Goal: Task Accomplishment & Management: Use online tool/utility

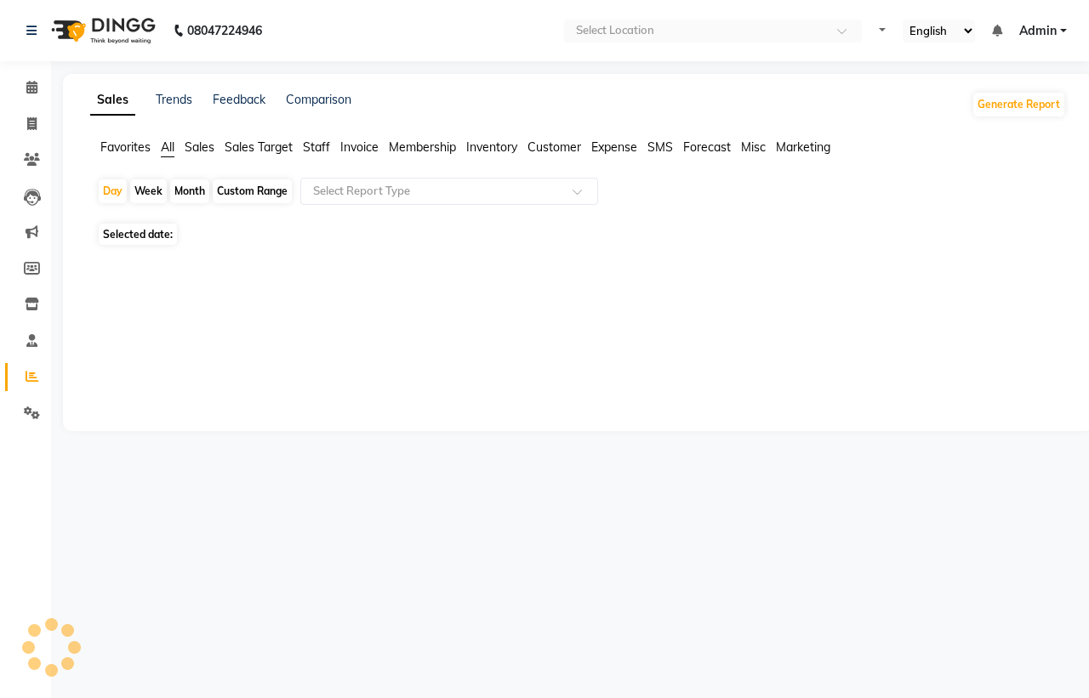
select select "en"
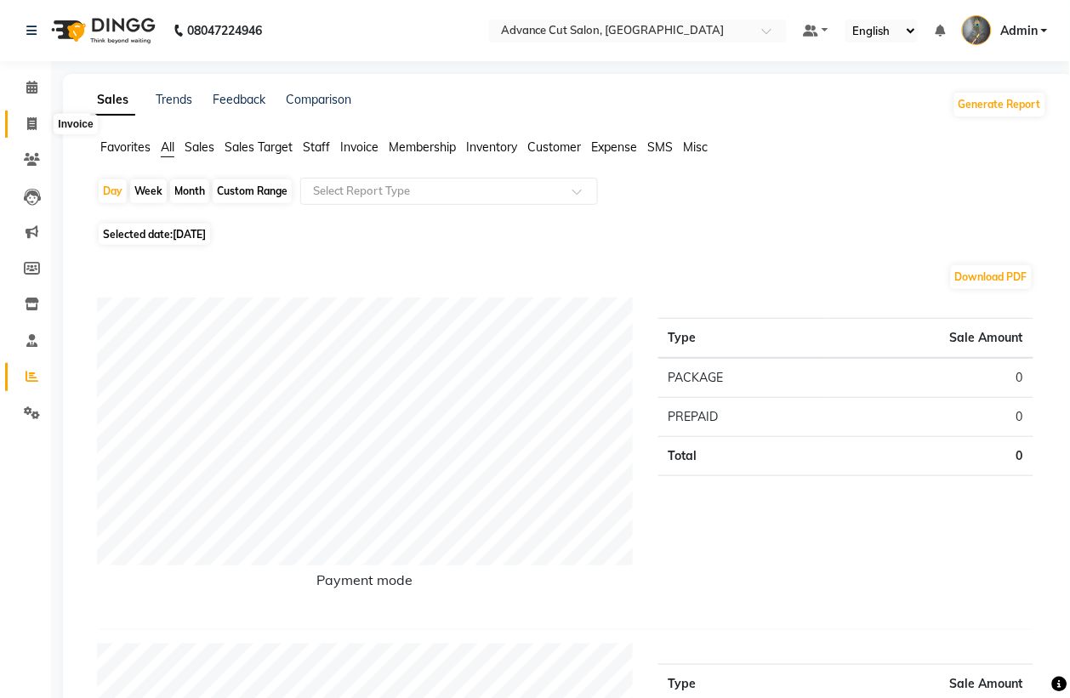
click at [32, 128] on icon at bounding box center [31, 123] width 9 height 13
select select "service"
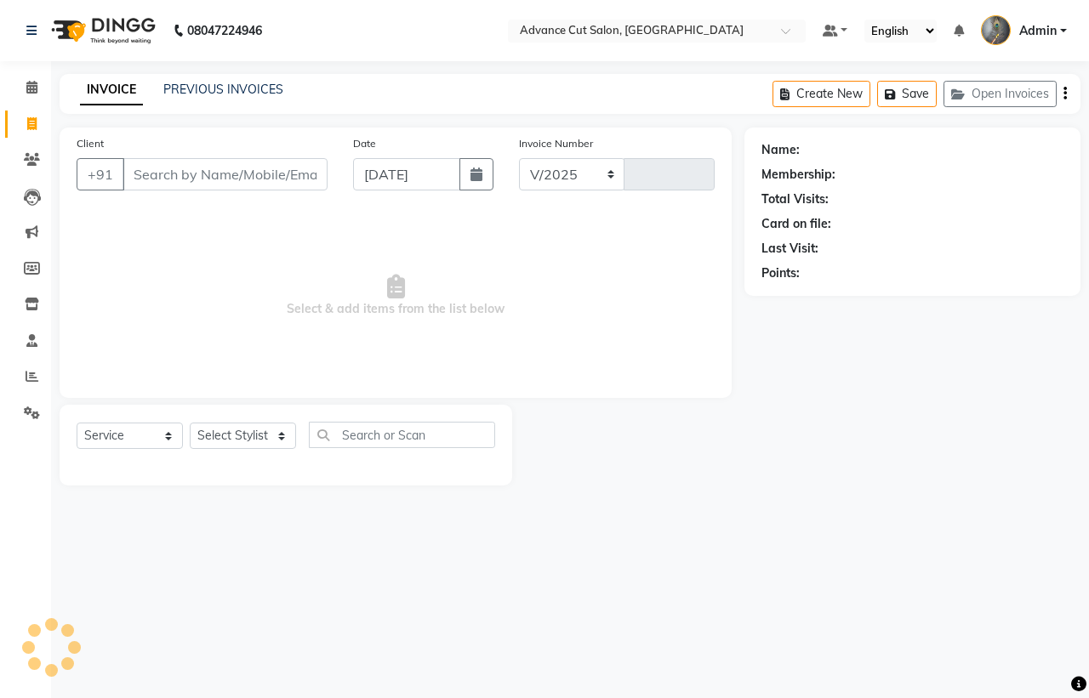
select select "4939"
type input "3976"
click at [243, 170] on input "Client" at bounding box center [224, 174] width 205 height 32
type input "9999449539"
click at [270, 171] on span "Add Client" at bounding box center [283, 174] width 67 height 17
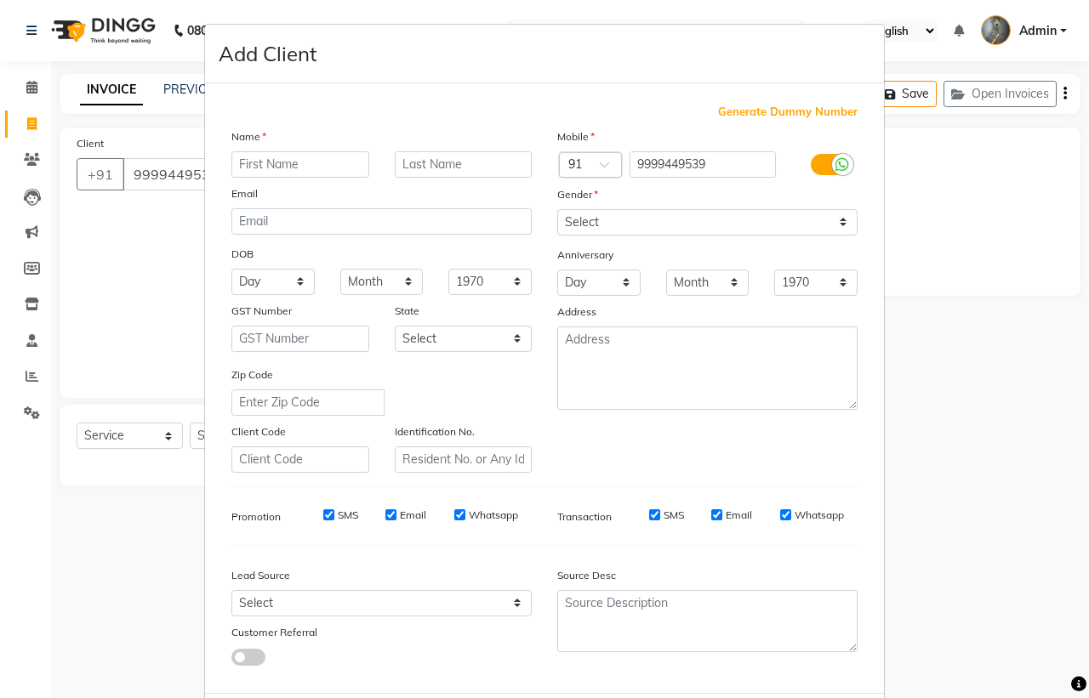
click at [259, 164] on input "text" at bounding box center [300, 164] width 138 height 26
type input "sidharth"
click at [665, 215] on select "Select [DEMOGRAPHIC_DATA] [DEMOGRAPHIC_DATA] Other Prefer Not To Say" at bounding box center [707, 222] width 300 height 26
select select "[DEMOGRAPHIC_DATA]"
click at [557, 209] on select "Select [DEMOGRAPHIC_DATA] [DEMOGRAPHIC_DATA] Other Prefer Not To Say" at bounding box center [707, 222] width 300 height 26
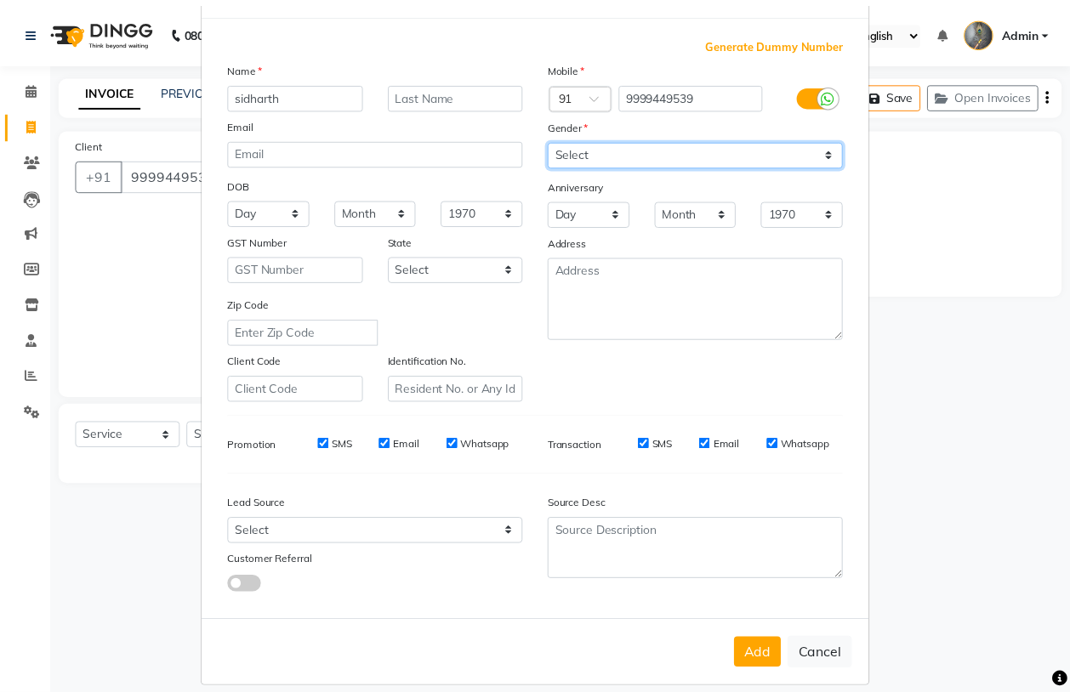
scroll to position [81, 0]
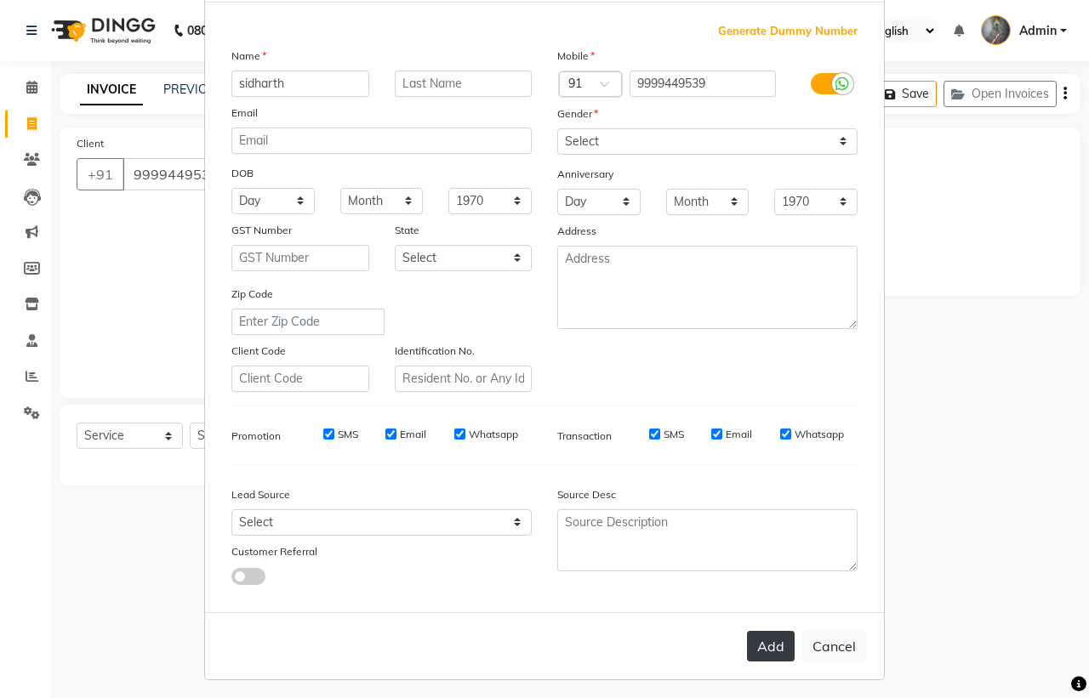
click at [750, 639] on button "Add" at bounding box center [771, 646] width 48 height 31
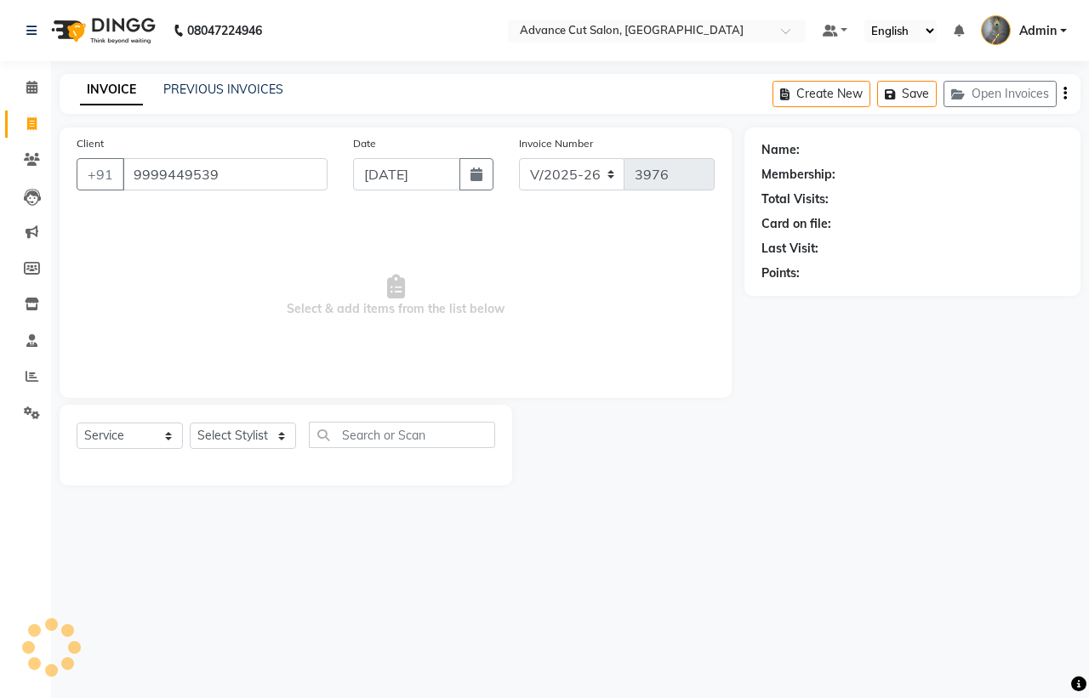
select select
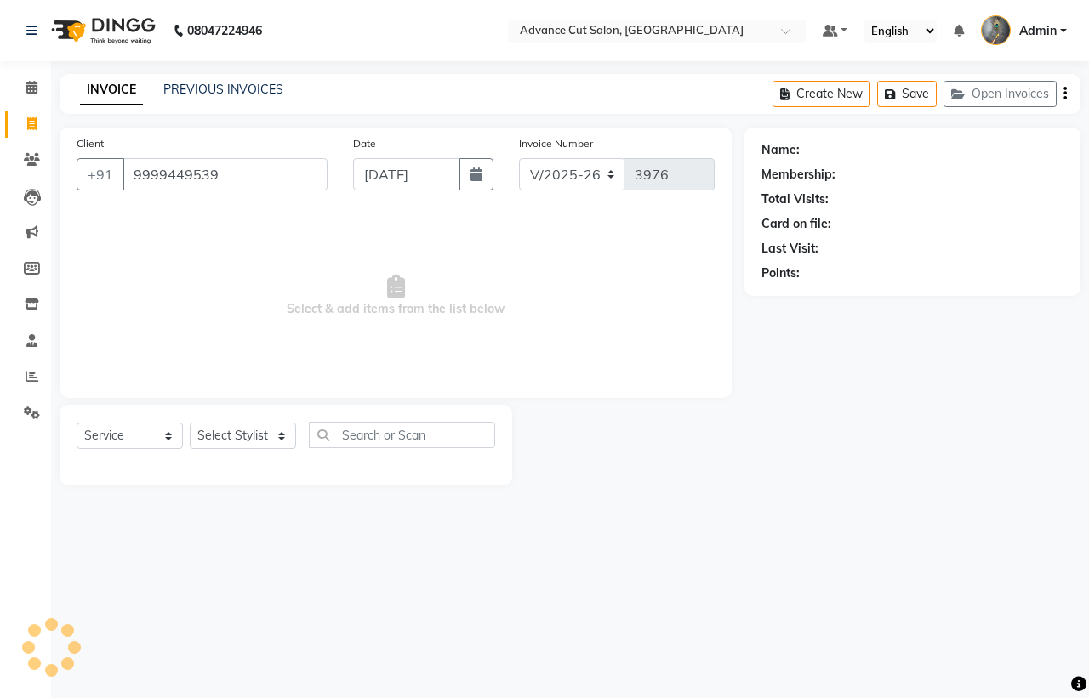
select select
checkbox input "false"
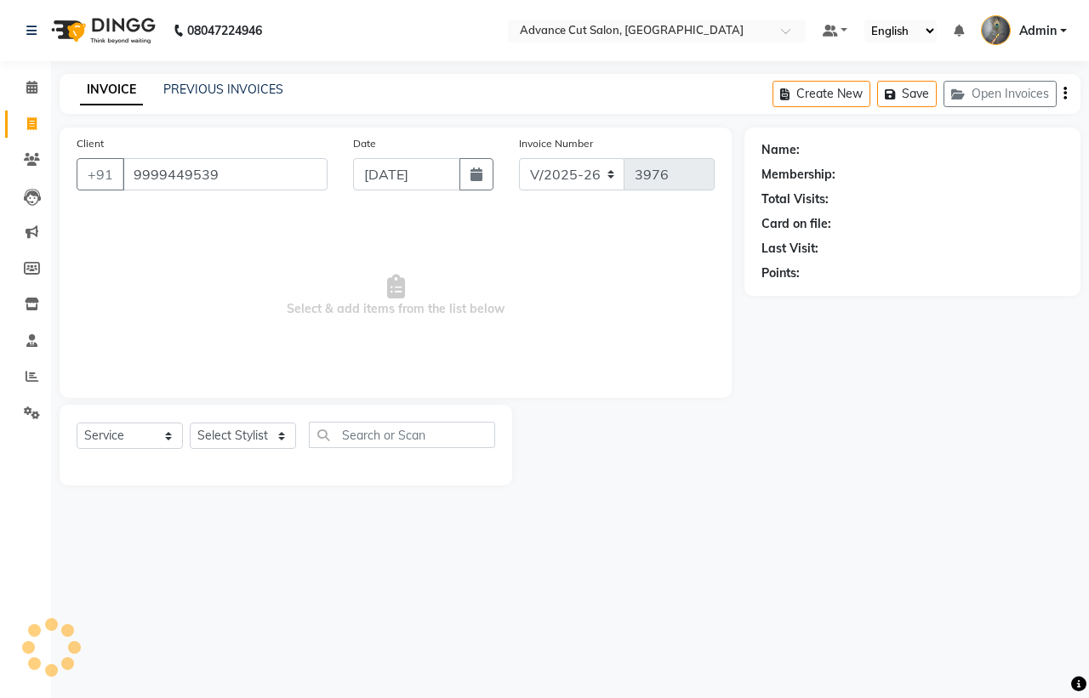
checkbox input "false"
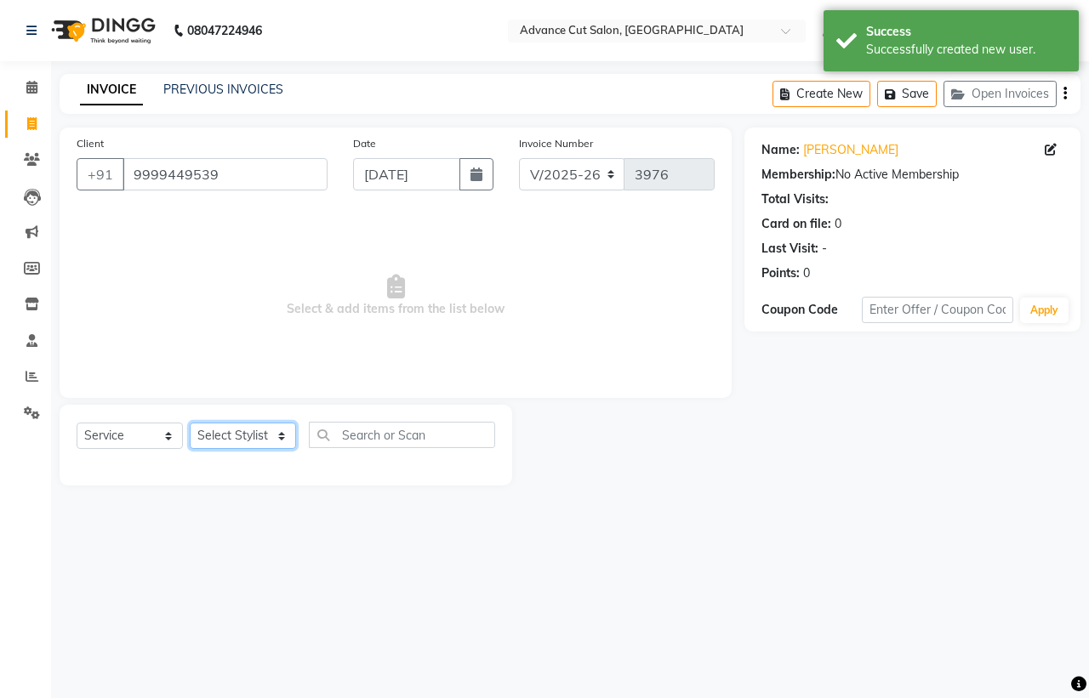
click at [247, 435] on select "Select Stylist Admin chahit COUNTOR [PERSON_NAME] mamta [PERSON_NAME] navi [PER…" at bounding box center [243, 436] width 106 height 26
select select "78660"
click at [190, 423] on select "Select Stylist Admin chahit COUNTOR [PERSON_NAME] mamta [PERSON_NAME] navi [PER…" at bounding box center [243, 436] width 106 height 26
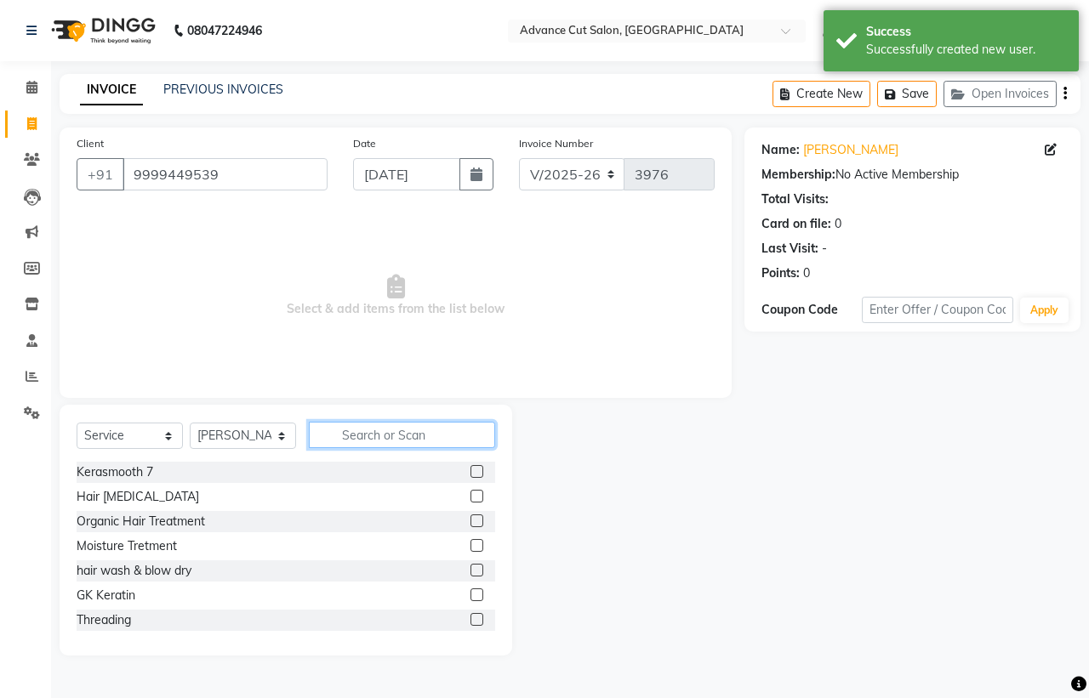
click at [364, 427] on input "text" at bounding box center [402, 435] width 186 height 26
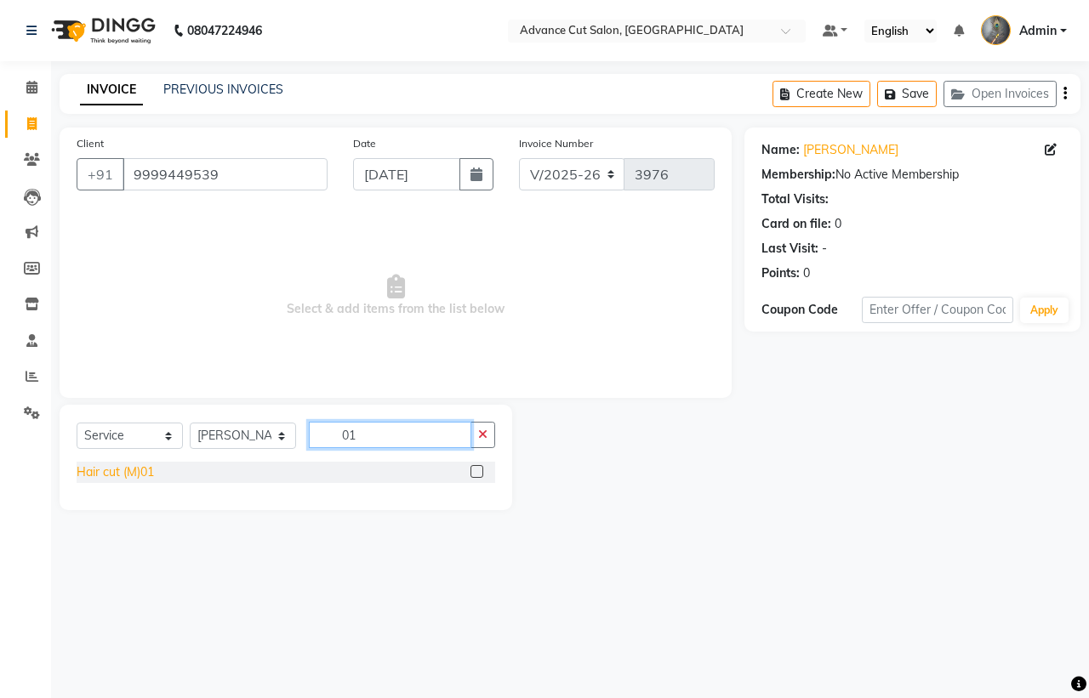
type input "01"
click at [137, 469] on div "Hair cut (M)01" at bounding box center [115, 473] width 77 height 18
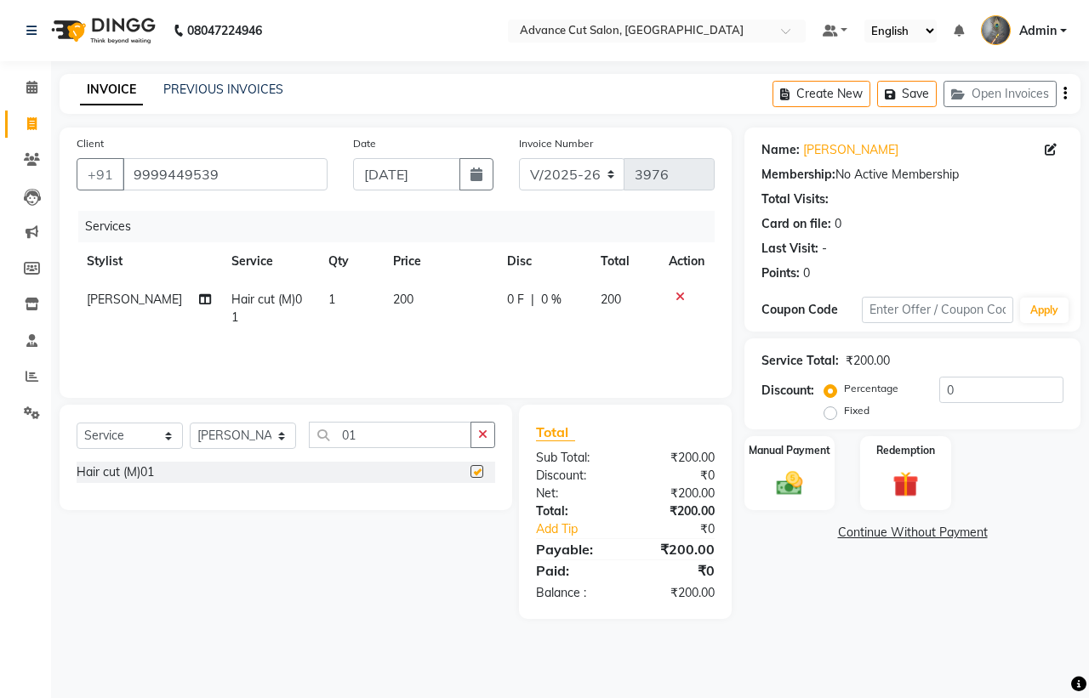
checkbox input "false"
click at [795, 481] on img at bounding box center [789, 483] width 44 height 31
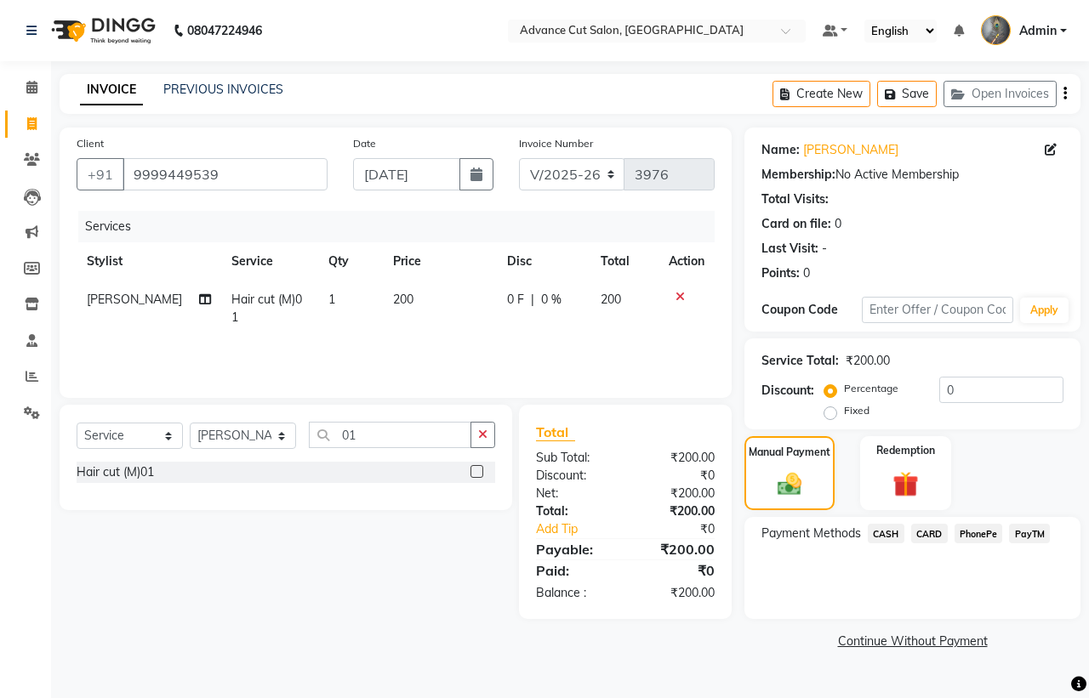
click at [1046, 532] on span "PayTM" at bounding box center [1029, 534] width 41 height 20
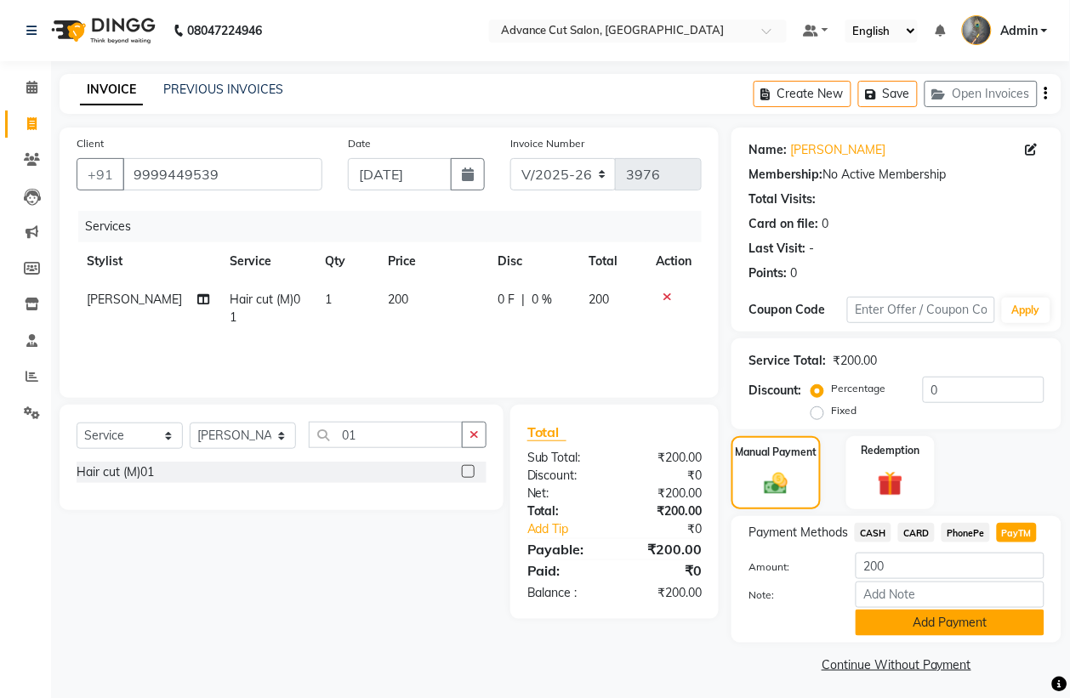
click at [941, 613] on button "Add Payment" at bounding box center [950, 623] width 189 height 26
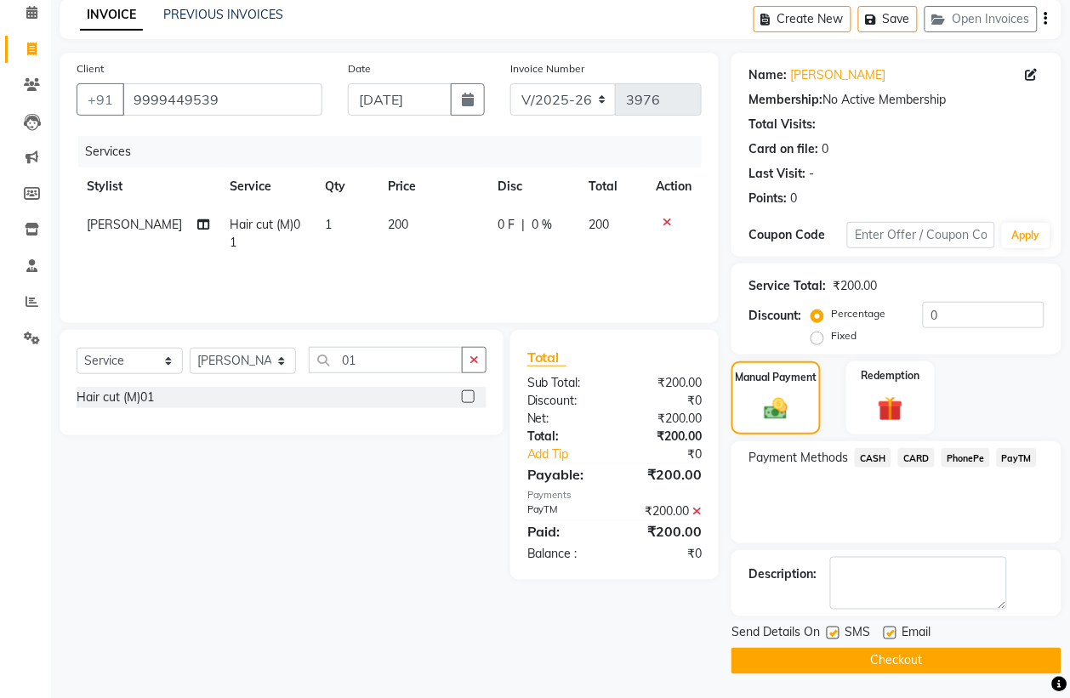
scroll to position [77, 0]
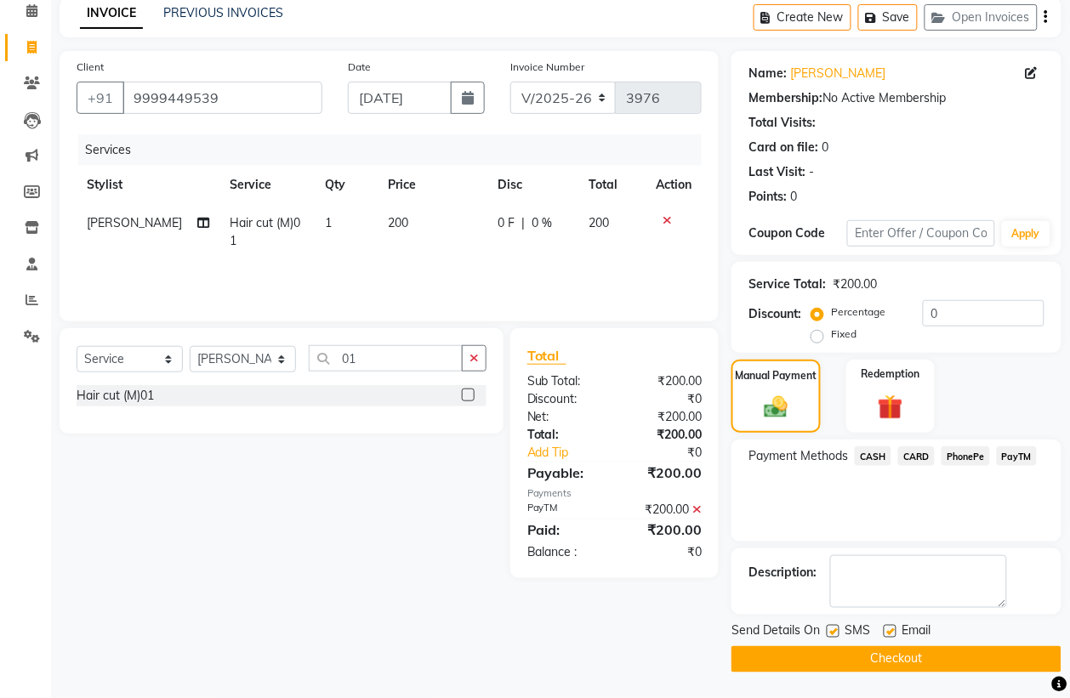
click at [895, 659] on button "Checkout" at bounding box center [896, 659] width 330 height 26
